Goal: Find specific page/section: Find specific page/section

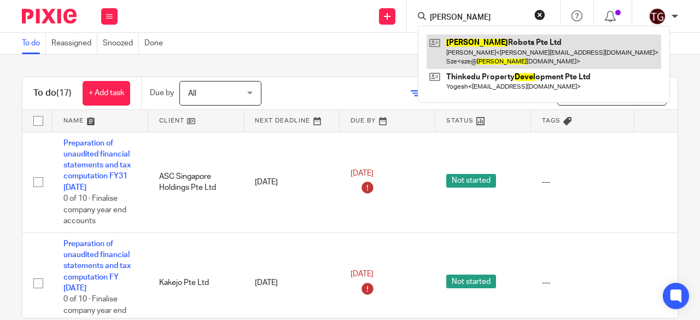
type input "[PERSON_NAME]"
click at [461, 43] on link at bounding box center [544, 51] width 235 height 34
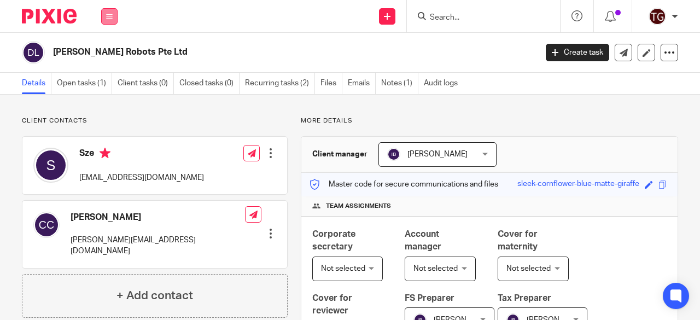
click at [113, 17] on button at bounding box center [109, 16] width 16 height 16
click at [109, 49] on link "Work" at bounding box center [104, 51] width 18 height 8
